Goal: Task Accomplishment & Management: Complete application form

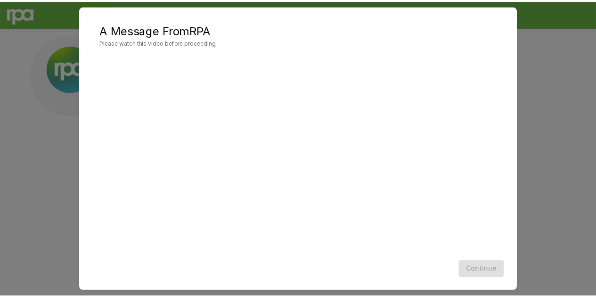
scroll to position [18, 0]
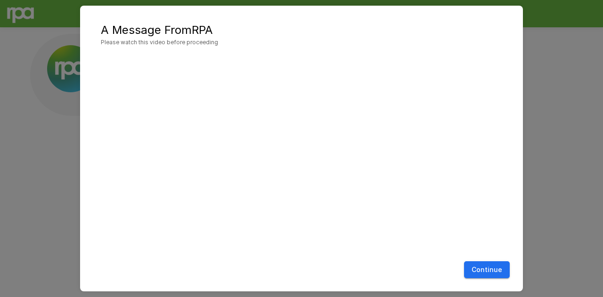
click at [487, 274] on button "Continue" at bounding box center [487, 269] width 46 height 17
